Goal: Task Accomplishment & Management: Use online tool/utility

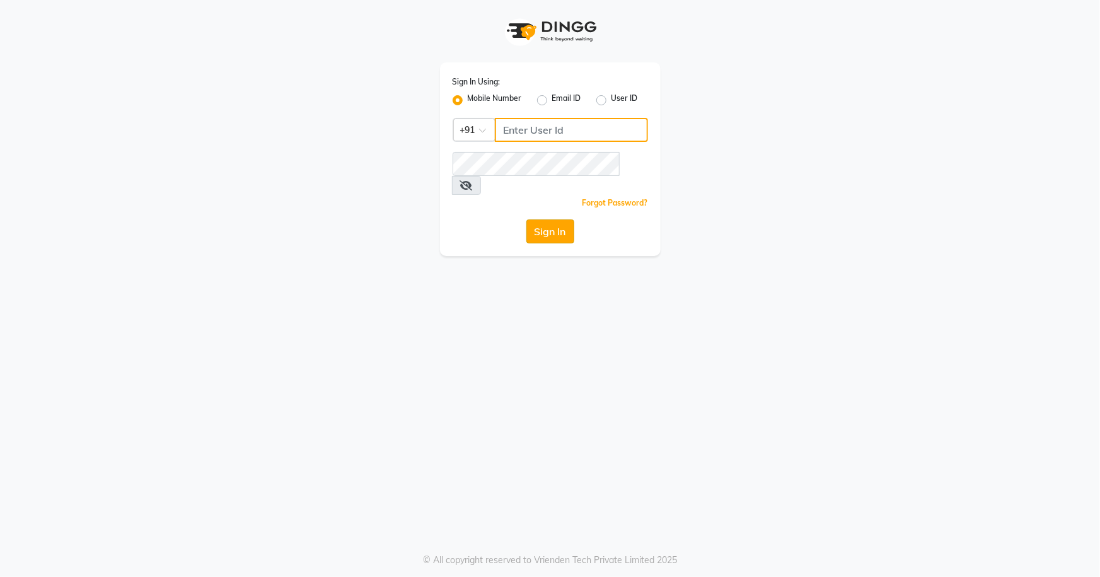
type input "7077442222"
click at [556, 219] on button "Sign In" at bounding box center [550, 231] width 48 height 24
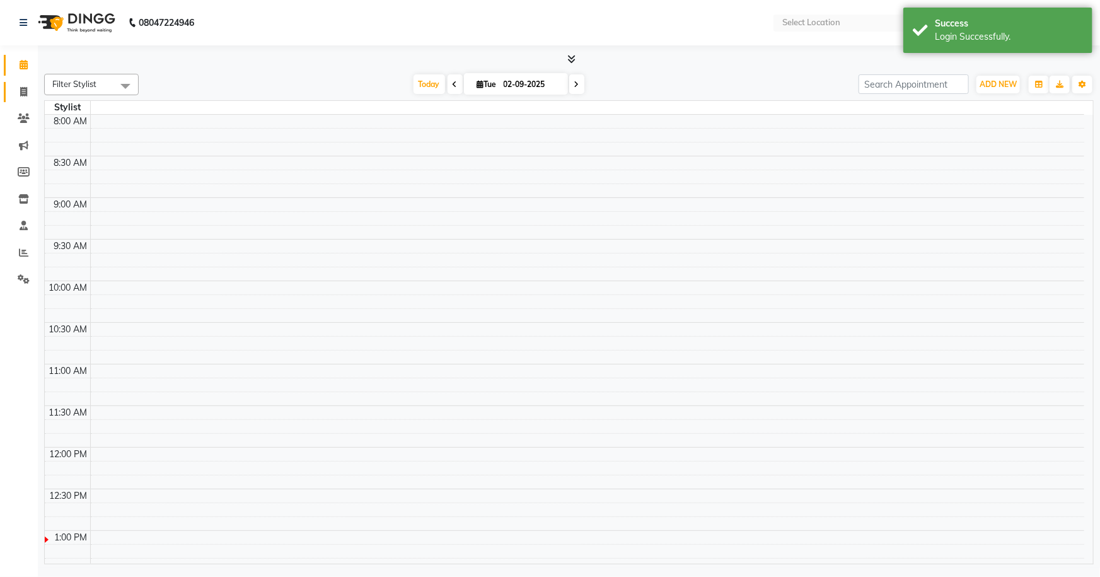
select select "en"
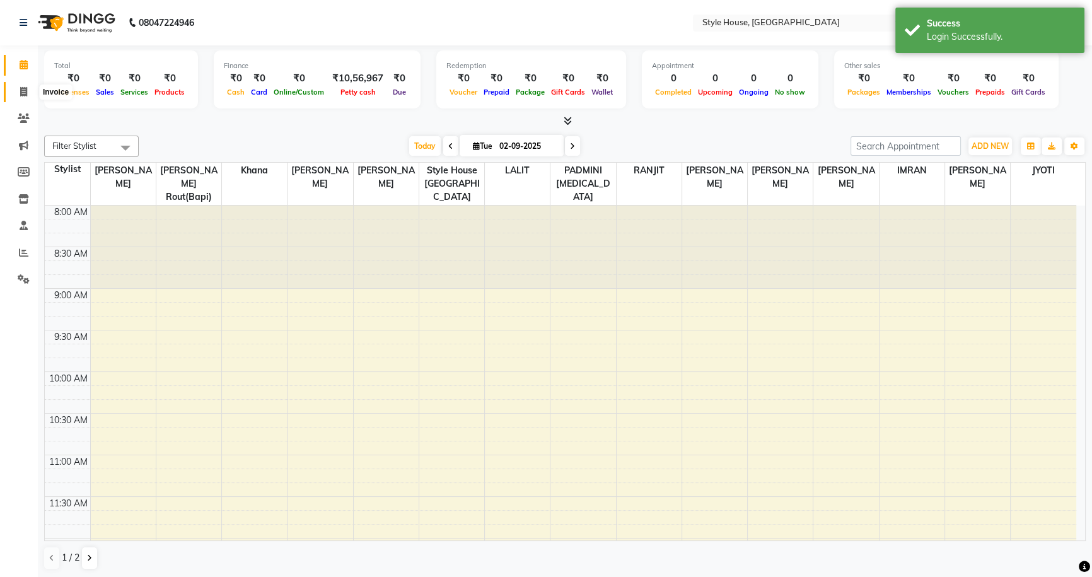
drag, startPoint x: 25, startPoint y: 93, endPoint x: 57, endPoint y: 95, distance: 31.6
click at [25, 93] on icon at bounding box center [23, 91] width 7 height 9
select select "service"
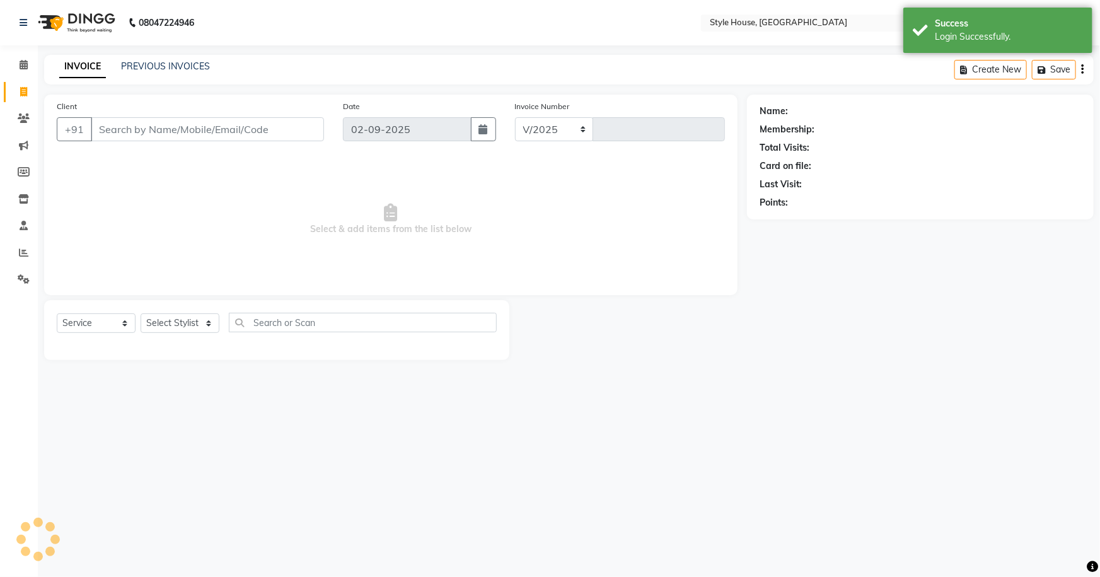
select select "4237"
type input "1833"
click at [25, 119] on icon at bounding box center [24, 117] width 12 height 9
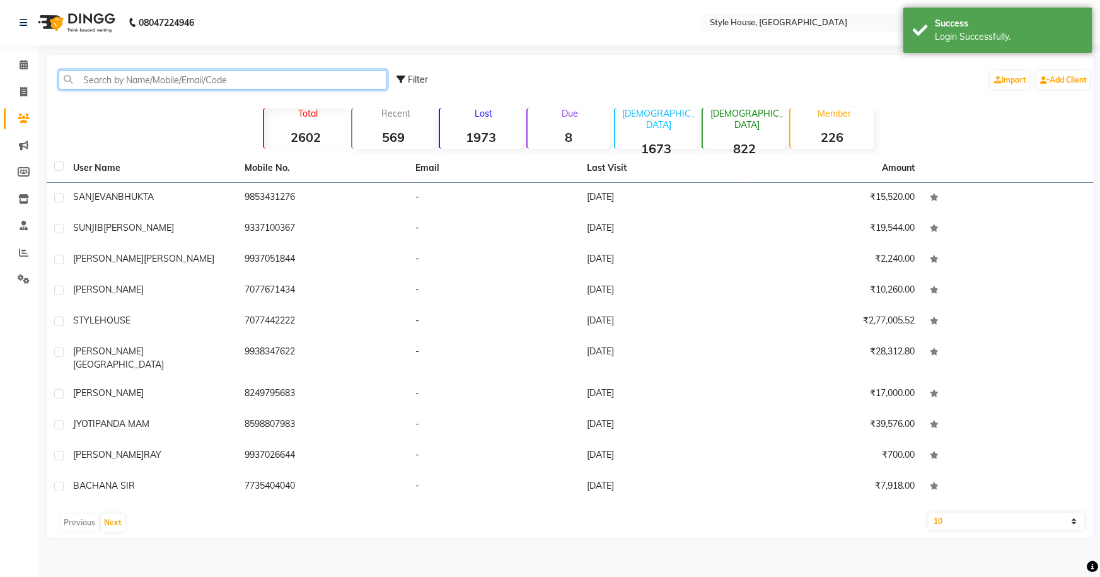
click at [113, 83] on input "text" at bounding box center [223, 80] width 328 height 20
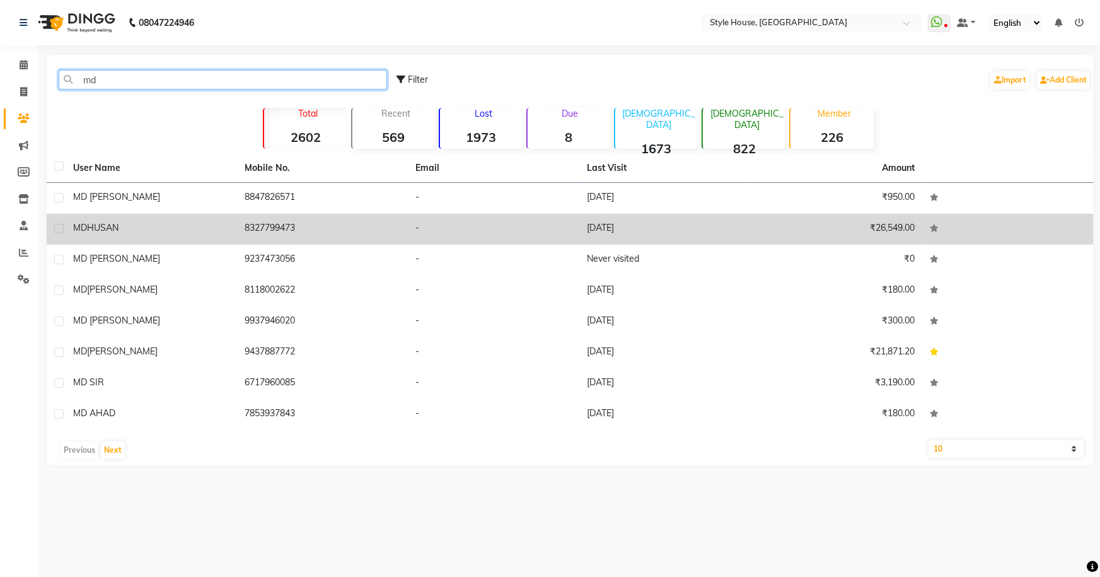
type input "md"
click at [62, 229] on label at bounding box center [58, 228] width 9 height 9
click at [62, 229] on input "checkbox" at bounding box center [58, 229] width 8 height 8
checkbox input "true"
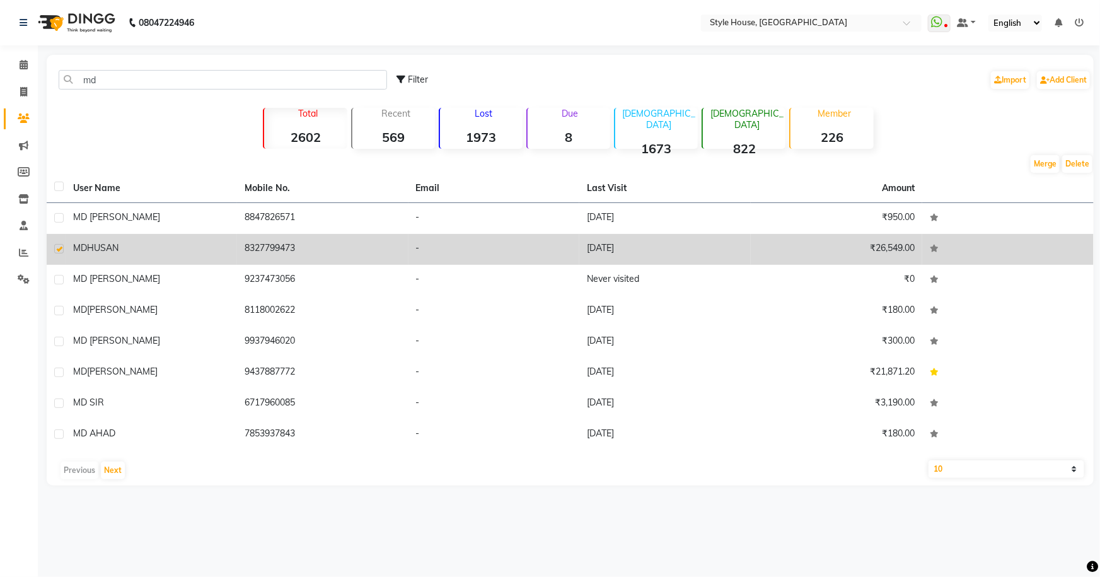
click at [105, 245] on span "HUSAN" at bounding box center [103, 247] width 32 height 11
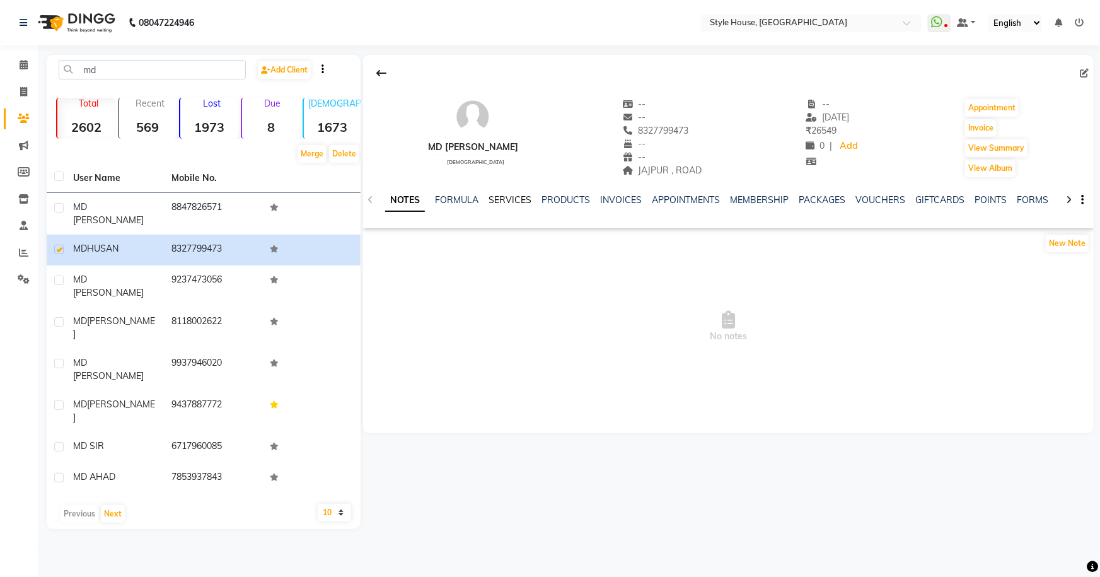
click at [512, 203] on link "SERVICES" at bounding box center [510, 199] width 43 height 11
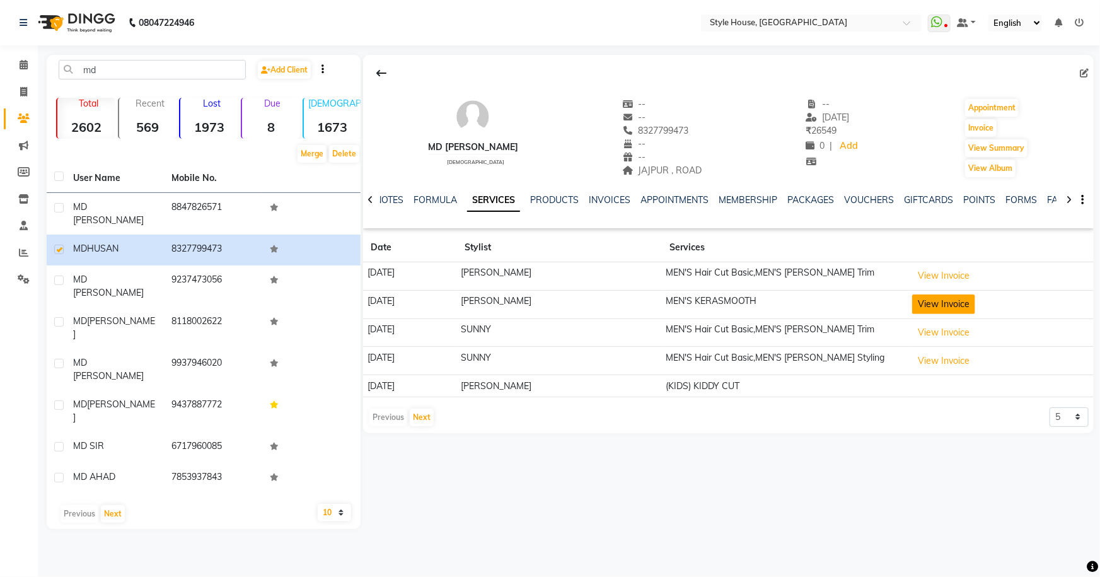
click at [975, 304] on button "View Invoice" at bounding box center [943, 304] width 63 height 20
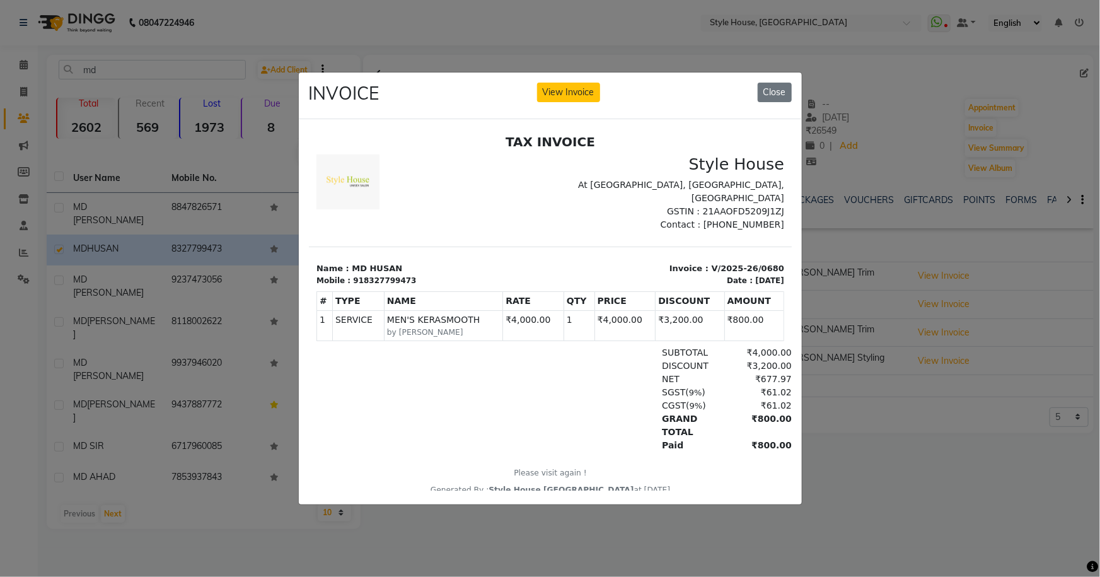
click at [978, 417] on ngb-modal-window "INVOICE View Invoice Close" at bounding box center [550, 288] width 1100 height 577
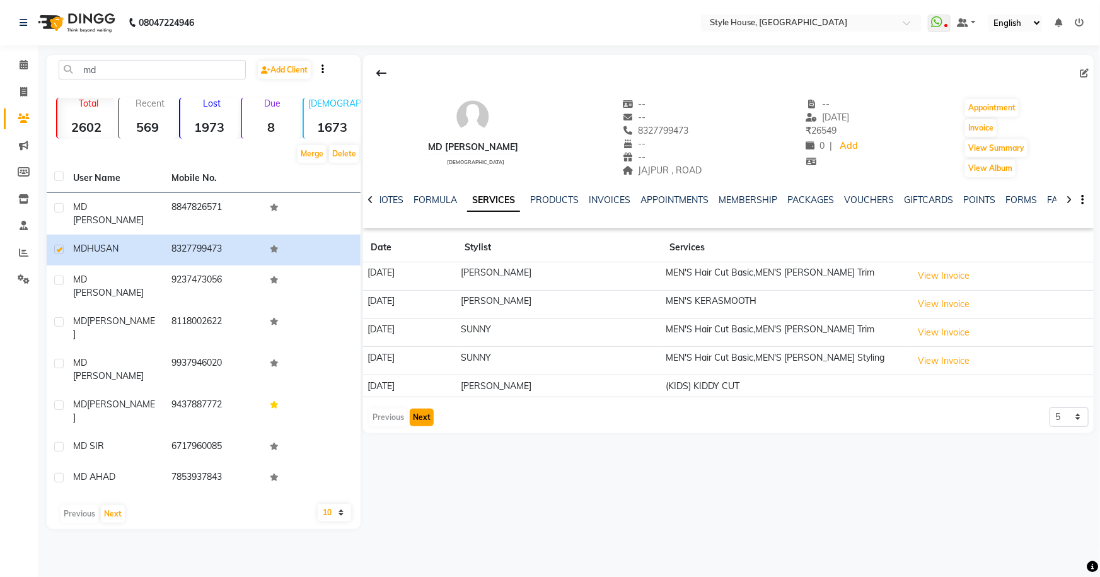
click at [417, 411] on button "Next" at bounding box center [422, 417] width 24 height 18
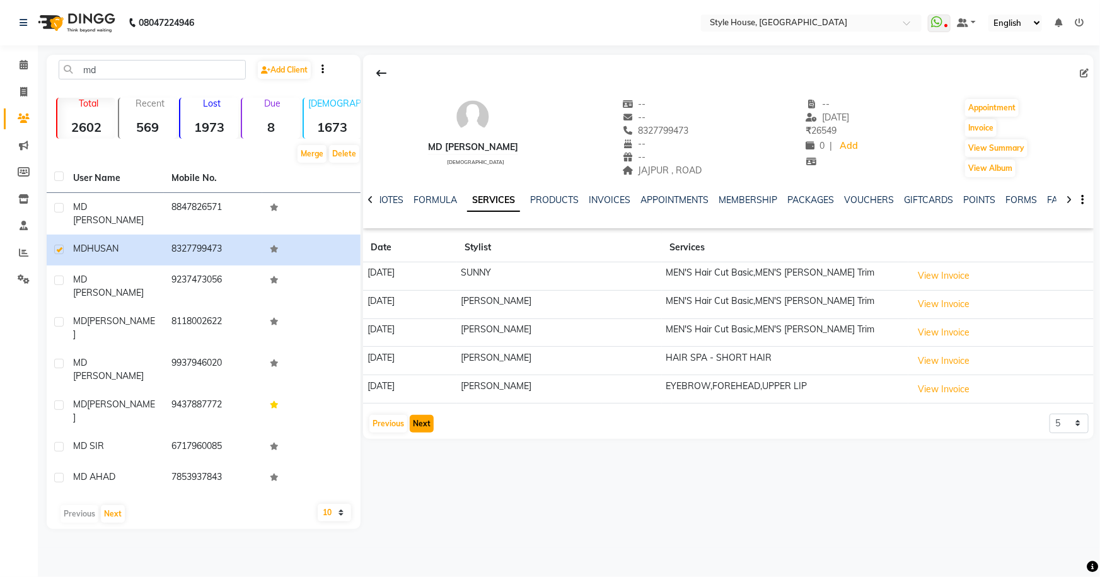
click at [424, 422] on button "Next" at bounding box center [422, 424] width 24 height 18
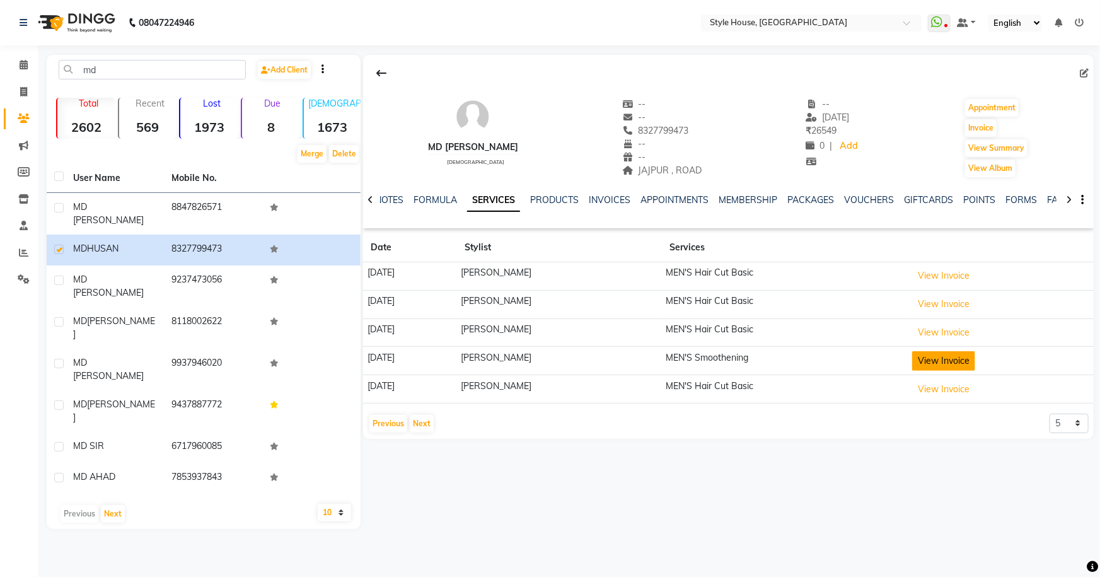
click at [937, 359] on button "View Invoice" at bounding box center [943, 361] width 63 height 20
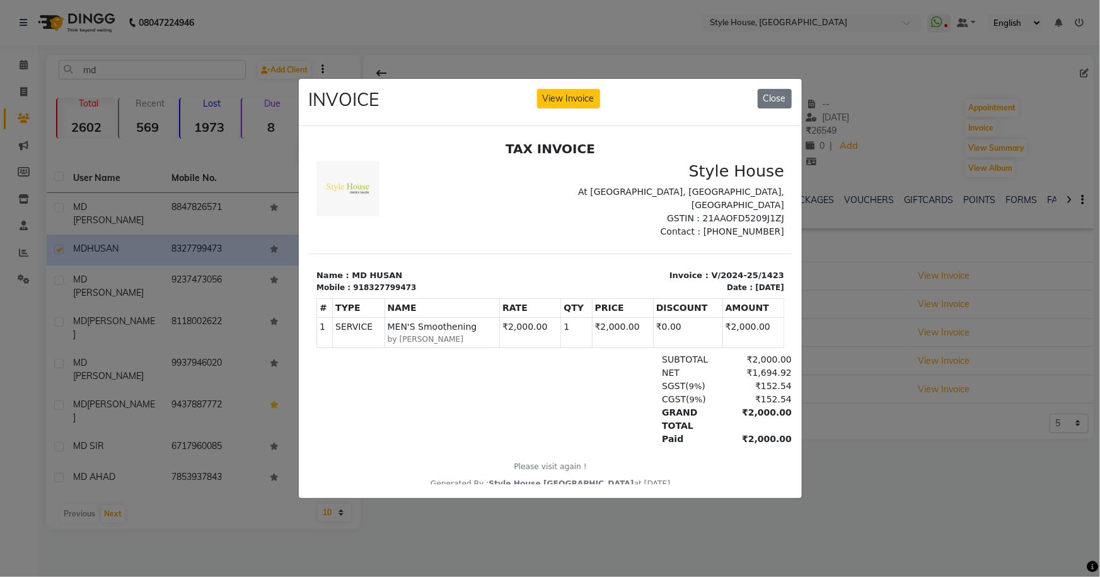
click at [871, 441] on ngb-modal-window "INVOICE View Invoice Close" at bounding box center [550, 288] width 1100 height 577
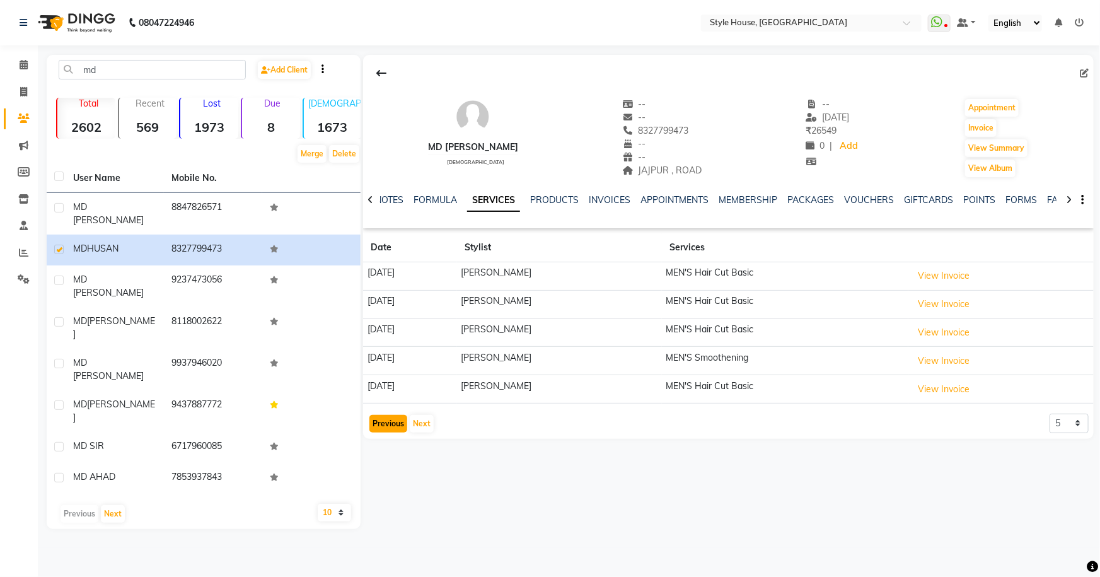
click at [388, 420] on button "Previous" at bounding box center [388, 424] width 38 height 18
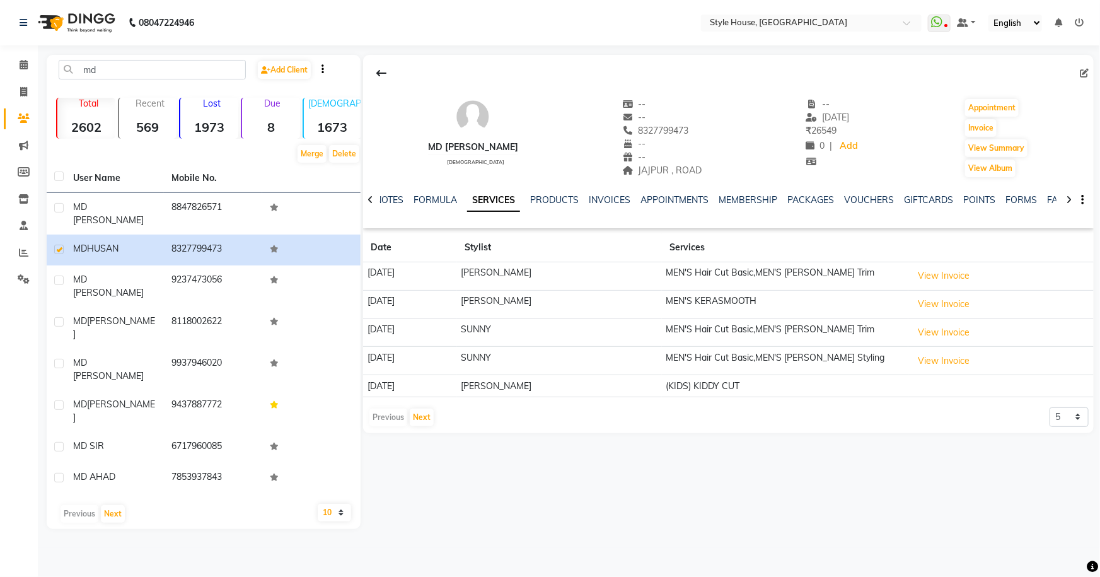
click at [388, 419] on div "Previous Next" at bounding box center [401, 417] width 67 height 20
click at [970, 304] on button "View Invoice" at bounding box center [943, 304] width 63 height 20
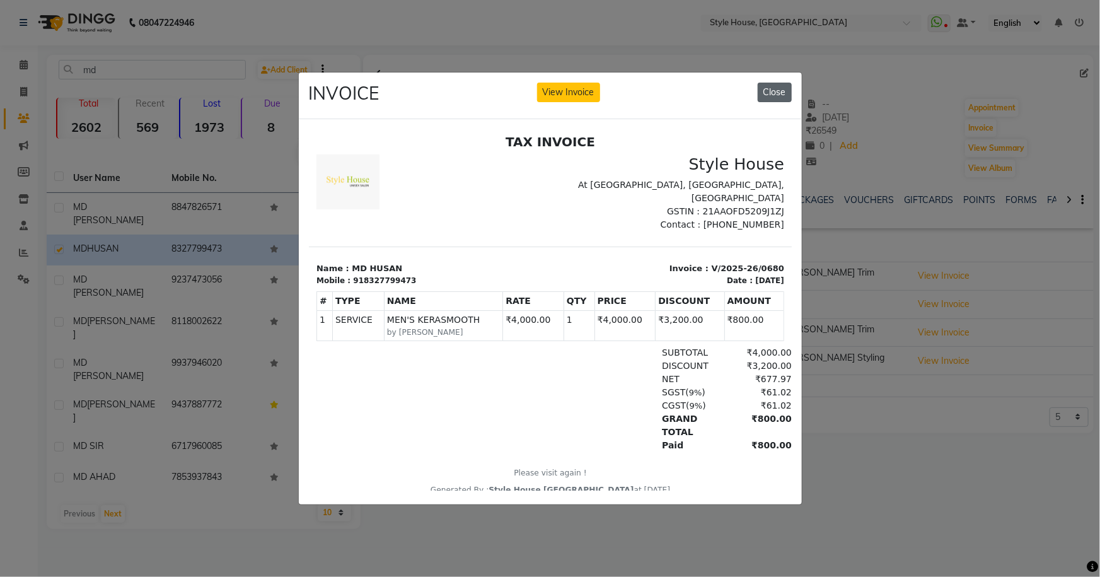
click at [775, 85] on button "Close" at bounding box center [775, 93] width 34 height 20
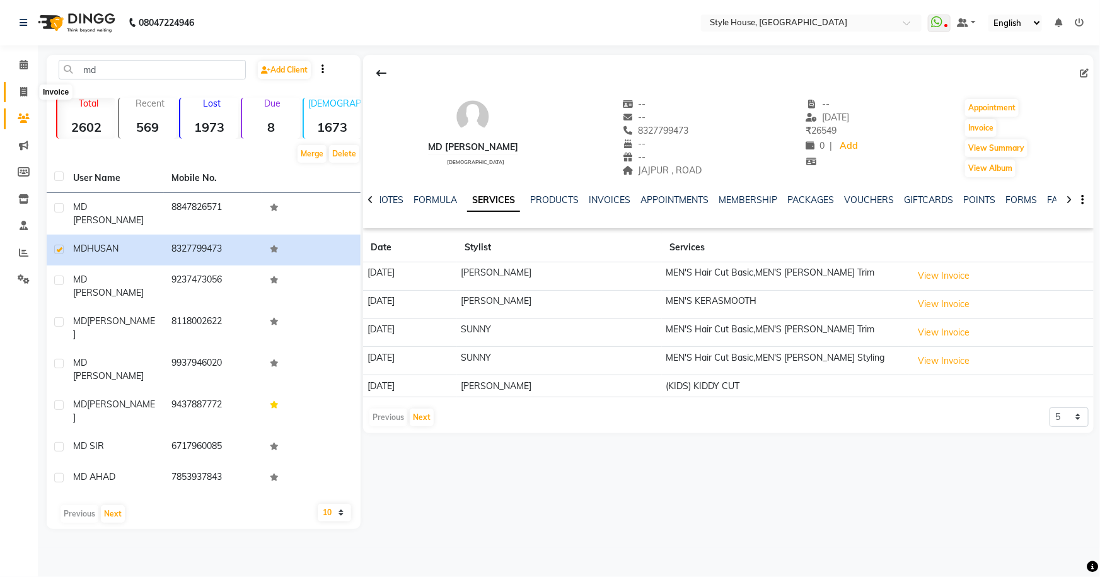
click at [22, 90] on icon at bounding box center [23, 91] width 7 height 9
select select "service"
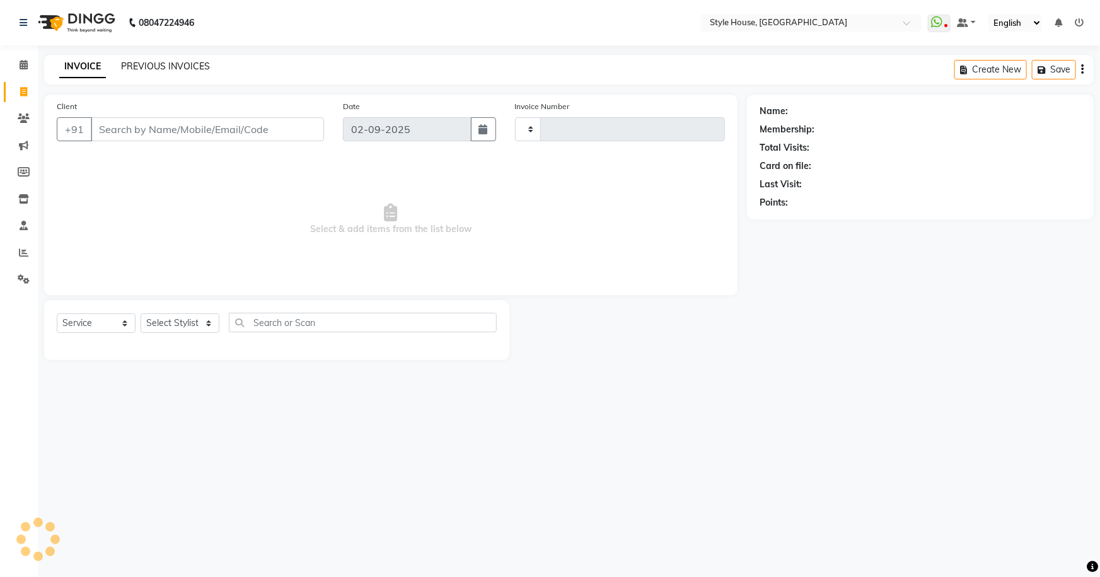
type input "1833"
select select "4237"
click at [137, 69] on link "PREVIOUS INVOICES" at bounding box center [165, 66] width 89 height 11
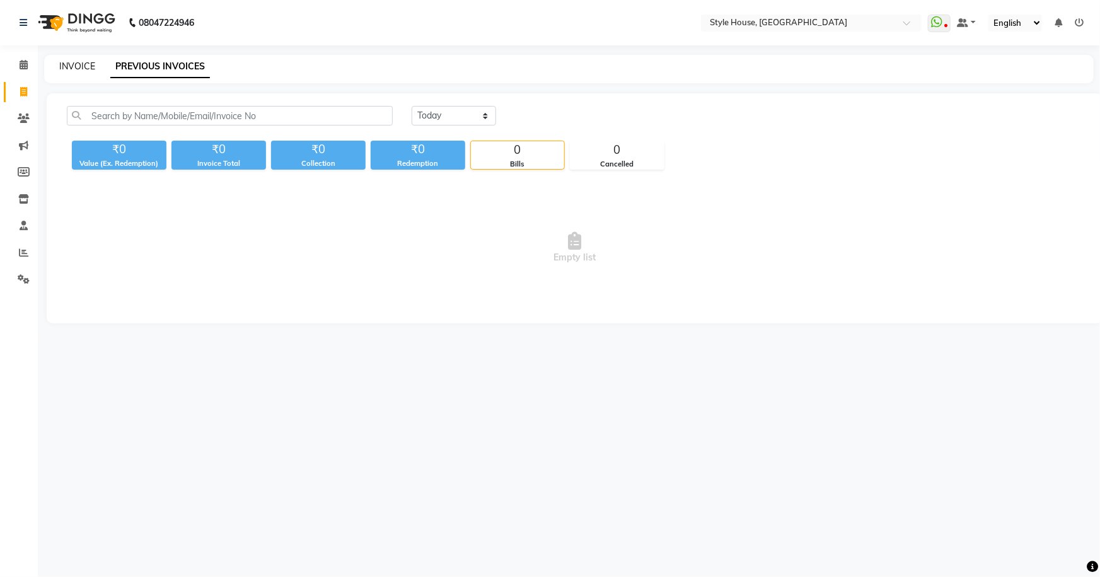
click at [88, 69] on link "INVOICE" at bounding box center [77, 66] width 36 height 11
select select "4237"
select select "service"
